Goal: Find specific page/section: Find specific page/section

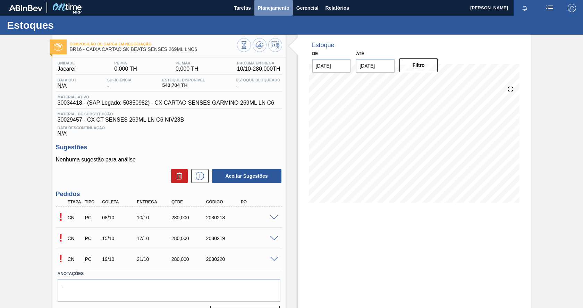
click at [276, 6] on span "Planejamento" at bounding box center [274, 8] width 32 height 8
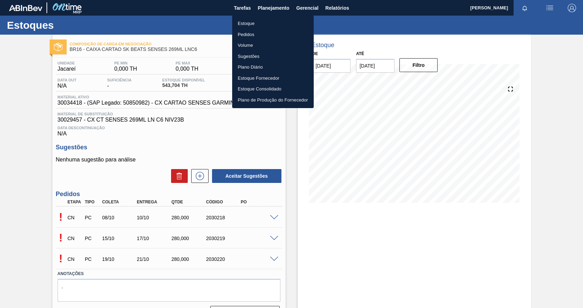
click at [249, 24] on li "Estoque" at bounding box center [273, 23] width 82 height 11
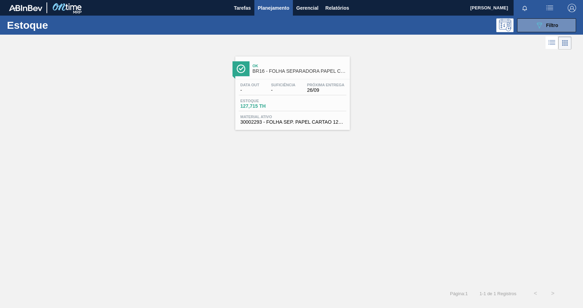
click at [332, 99] on div "Estoque 127,715 TH" at bounding box center [293, 105] width 108 height 12
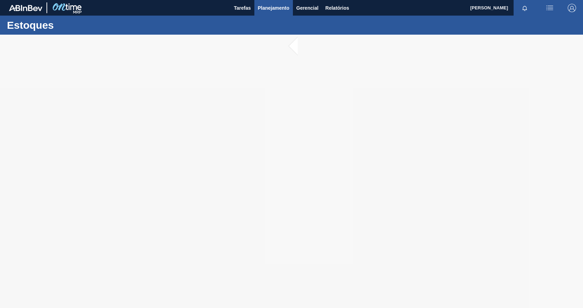
click at [274, 7] on span "Planejamento" at bounding box center [274, 8] width 32 height 8
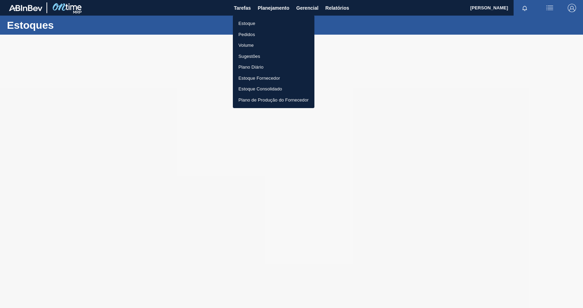
click at [250, 23] on li "Estoque" at bounding box center [274, 23] width 82 height 11
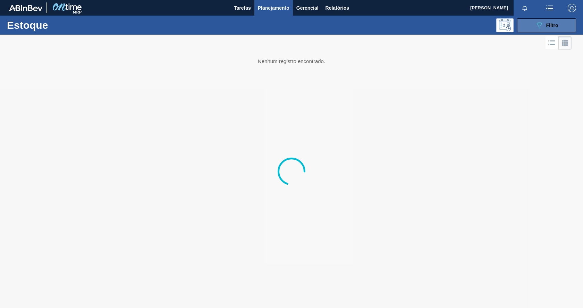
click at [537, 32] on button "089F7B8B-B2A5-4AFE-B5C0-19BA573D28AC Filtro" at bounding box center [546, 25] width 59 height 14
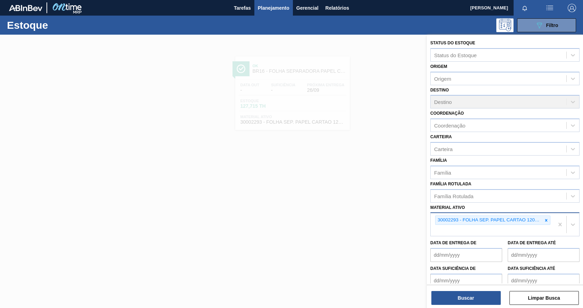
click at [545, 220] on icon at bounding box center [545, 220] width 5 height 5
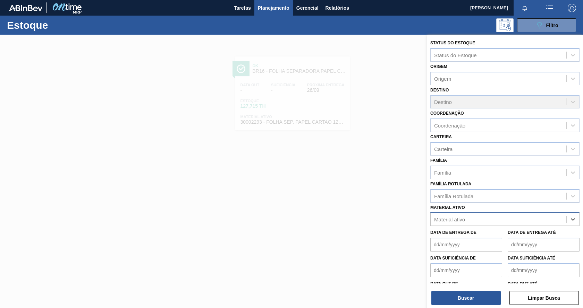
paste ativo "30034180"
type ativo "30034180"
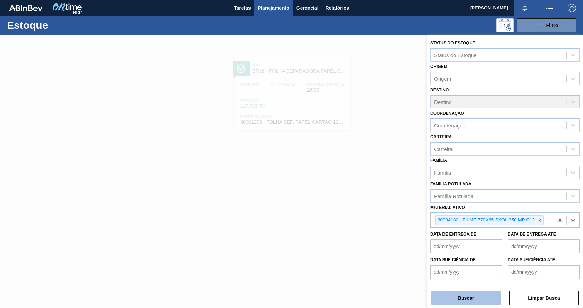
click at [476, 290] on div "Buscar Limpar Busca" at bounding box center [505, 294] width 156 height 19
click at [477, 301] on button "Buscar" at bounding box center [465, 298] width 69 height 14
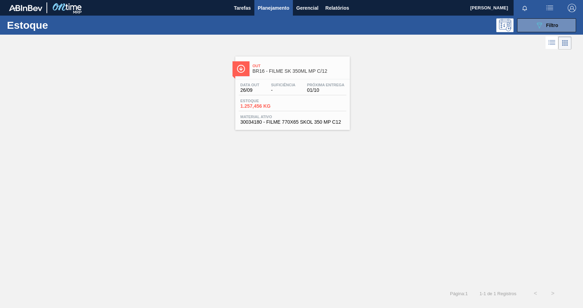
click at [340, 101] on div "Estoque 1.257,456 KG" at bounding box center [293, 105] width 108 height 12
